Goal: Information Seeking & Learning: Find specific fact

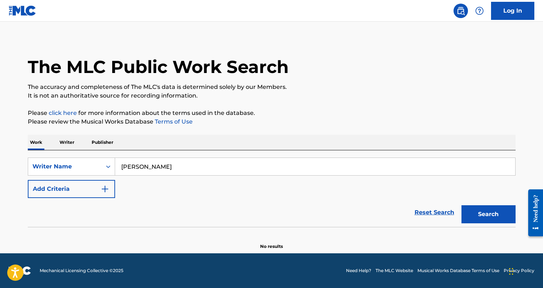
click at [134, 166] on input "[PERSON_NAME]" at bounding box center [315, 166] width 400 height 17
type input "[PERSON_NAME]"
click at [462, 205] on button "Search" at bounding box center [489, 214] width 54 height 18
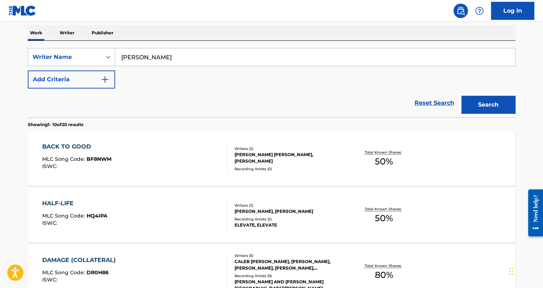
scroll to position [118, 0]
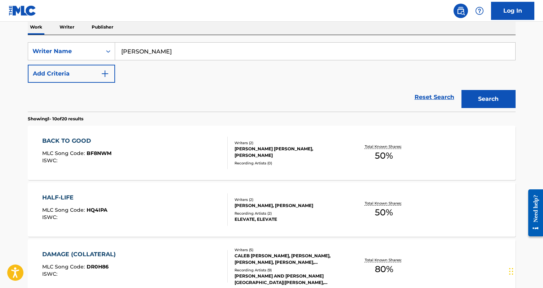
click at [185, 156] on div "BACK TO GOOD MLC Song Code : BF8NWM ISWC :" at bounding box center [135, 152] width 186 height 32
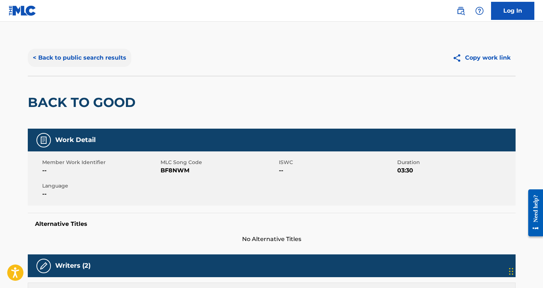
click at [71, 57] on button "< Back to public search results" at bounding box center [80, 58] width 104 height 18
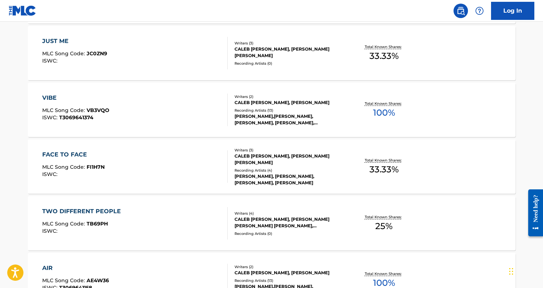
scroll to position [389, 0]
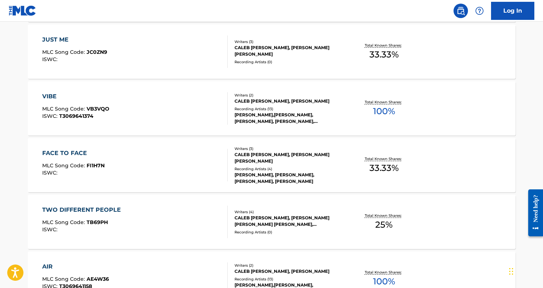
click at [166, 102] on div "VIBE MLC Song Code : VB3VQO ISWC : T3069641374" at bounding box center [135, 108] width 186 height 32
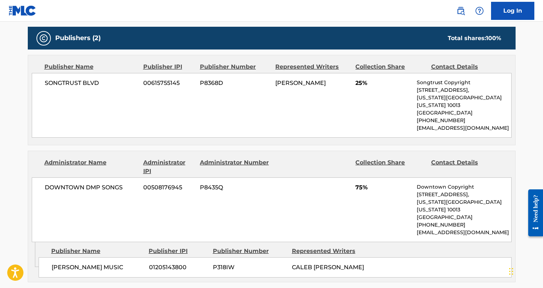
scroll to position [320, 0]
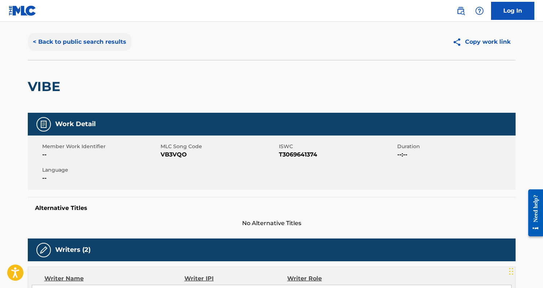
click at [77, 38] on button "< Back to public search results" at bounding box center [80, 42] width 104 height 18
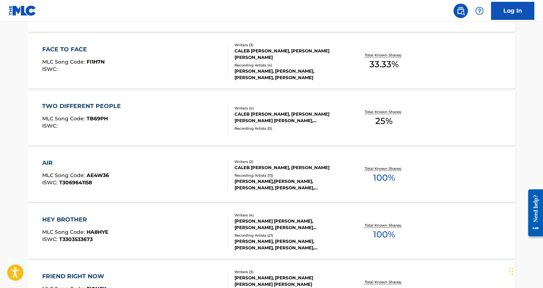
scroll to position [496, 0]
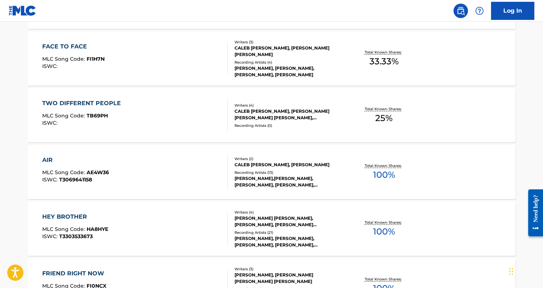
click at [186, 175] on div "AIR MLC Song Code : AE4W36 ISWC : T3069641158" at bounding box center [135, 172] width 186 height 32
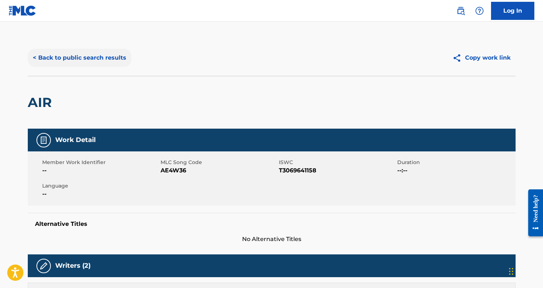
click at [99, 61] on button "< Back to public search results" at bounding box center [80, 58] width 104 height 18
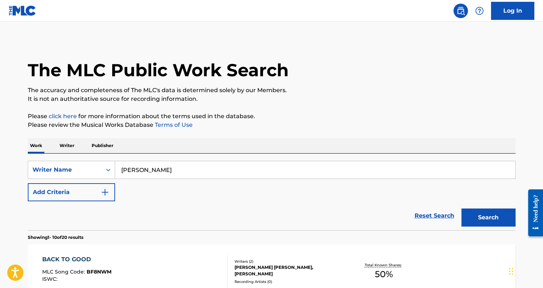
click at [64, 144] on p "Writer" at bounding box center [66, 145] width 19 height 15
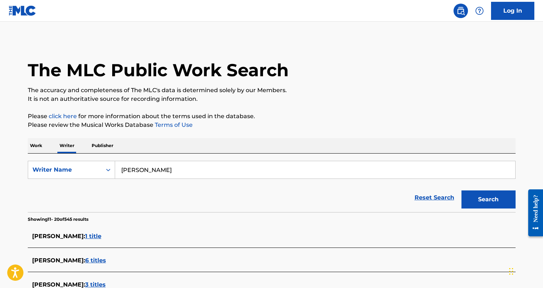
click at [147, 168] on input "[PERSON_NAME]" at bounding box center [315, 169] width 400 height 17
paste input "Zeytoonian"
type input "Zeytoonian"
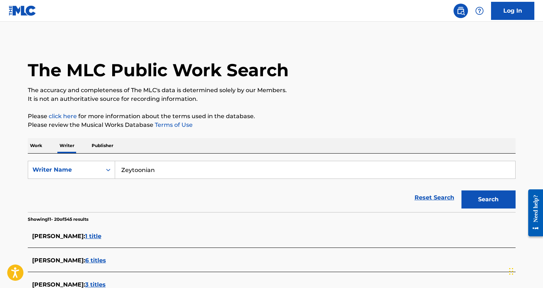
click at [462, 190] on button "Search" at bounding box center [489, 199] width 54 height 18
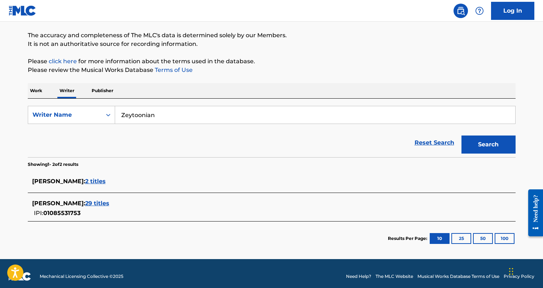
scroll to position [60, 0]
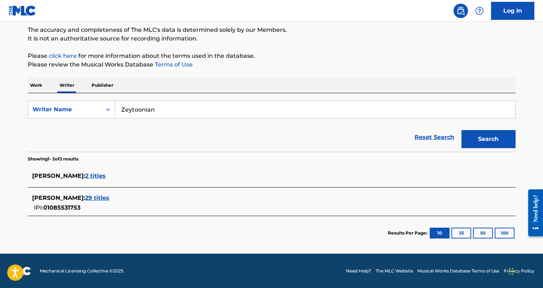
click at [109, 198] on span "29 titles" at bounding box center [97, 197] width 24 height 7
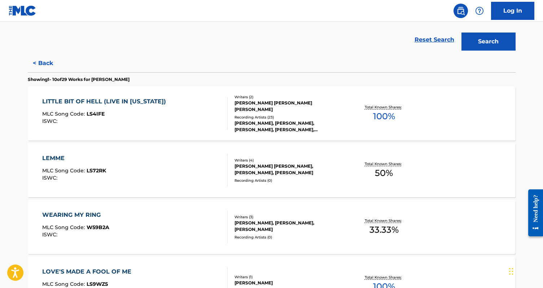
scroll to position [169, 0]
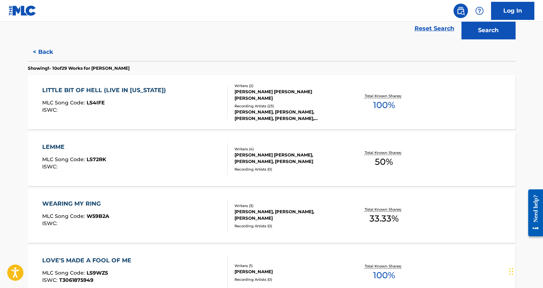
click at [197, 110] on div "LITTLE BIT OF HELL (LIVE IN [US_STATE]) MLC Song Code : LS4IFE ISWC :" at bounding box center [135, 102] width 186 height 32
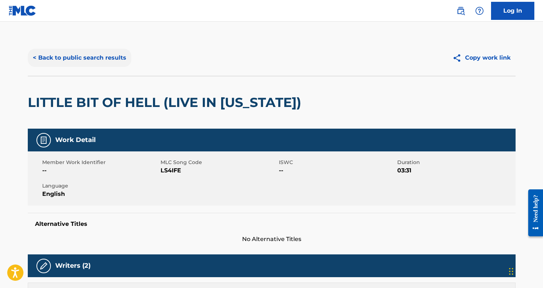
click at [66, 59] on button "< Back to public search results" at bounding box center [80, 58] width 104 height 18
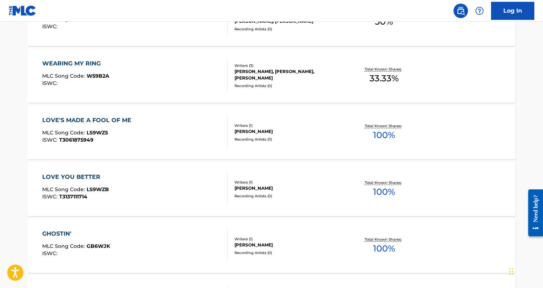
scroll to position [313, 0]
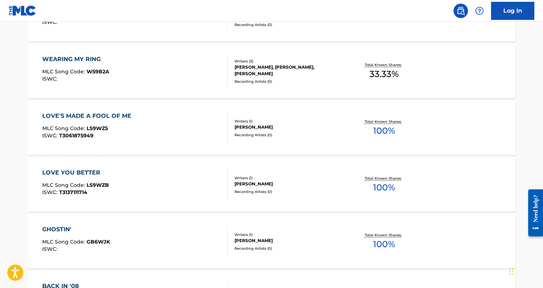
click at [184, 128] on div "LOVE'S MADE A FOOL OF ME MLC Song Code : LS9WZ5 ISWC : T3061875949" at bounding box center [135, 128] width 186 height 32
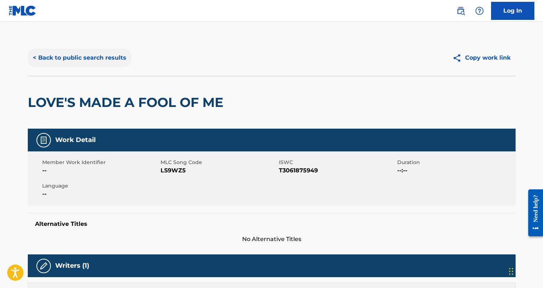
click at [77, 61] on button "< Back to public search results" at bounding box center [80, 58] width 104 height 18
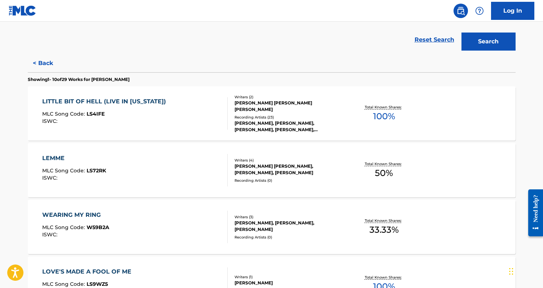
scroll to position [166, 0]
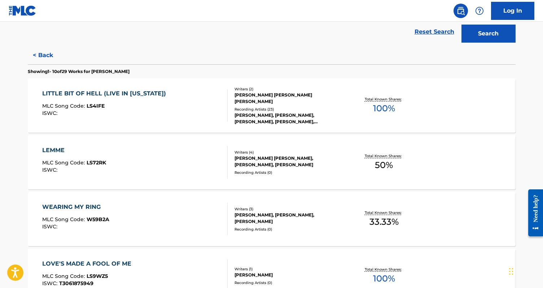
click at [164, 158] on div "LEMME MLC Song Code : LS72RK ISWC :" at bounding box center [135, 162] width 186 height 32
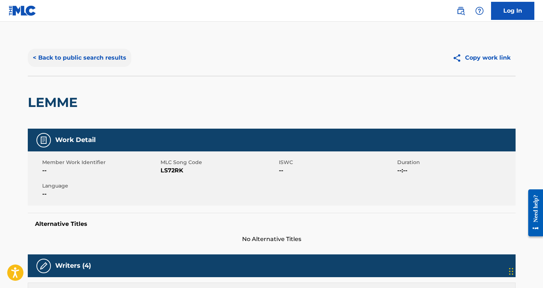
click at [107, 60] on button "< Back to public search results" at bounding box center [80, 58] width 104 height 18
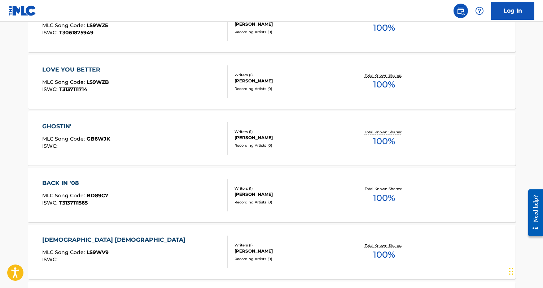
scroll to position [425, 0]
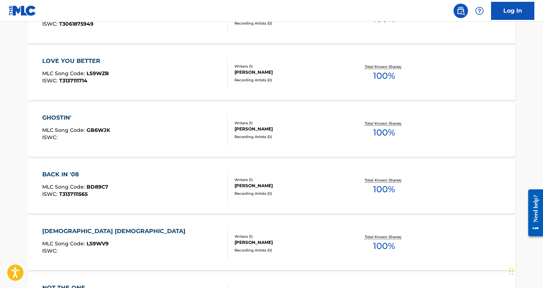
click at [171, 121] on div "GHOSTIN' MLC Song Code : GB6WJK ISWC :" at bounding box center [135, 129] width 186 height 32
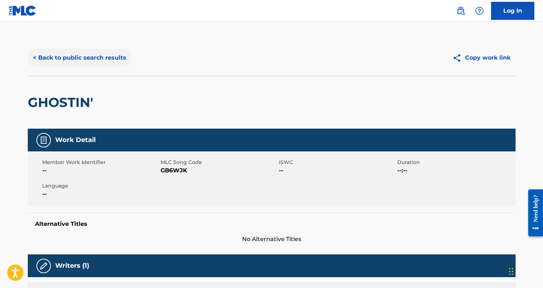
click at [80, 59] on button "< Back to public search results" at bounding box center [80, 58] width 104 height 18
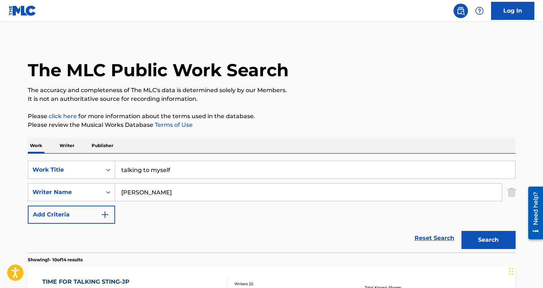
click at [138, 171] on input "talking to myself" at bounding box center [315, 169] width 400 height 17
type input "[PERSON_NAME]"
click at [462, 231] on button "Search" at bounding box center [489, 240] width 54 height 18
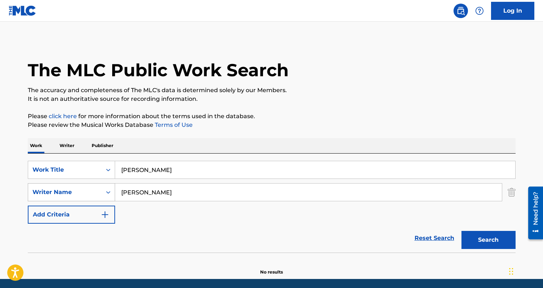
drag, startPoint x: 176, startPoint y: 190, endPoint x: 102, endPoint y: 189, distance: 74.0
click at [102, 190] on div "SearchWithCriteria1a2e3d8c-cdfe-41ef-9b25-4a8875b12ba3 Writer Name [PERSON_NAME]" at bounding box center [272, 192] width 488 height 18
click at [71, 147] on p "Writer" at bounding box center [66, 145] width 19 height 15
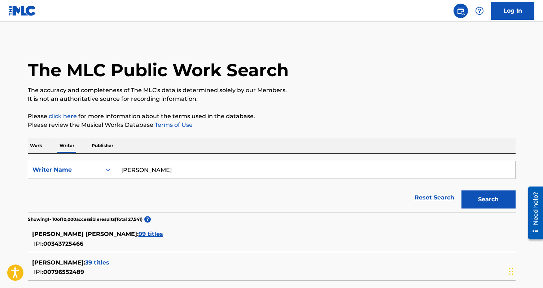
click at [144, 168] on input "[PERSON_NAME]" at bounding box center [315, 169] width 400 height 17
type input "[PERSON_NAME]"
click at [462, 190] on button "Search" at bounding box center [489, 199] width 54 height 18
